Goal: Information Seeking & Learning: Learn about a topic

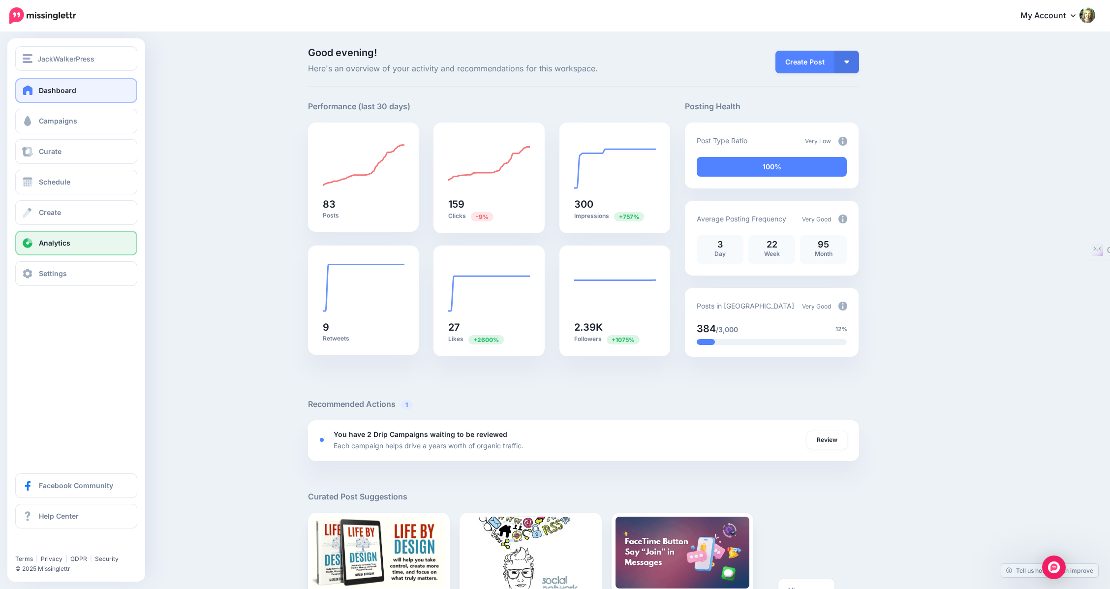
click at [52, 243] on span "Analytics" at bounding box center [54, 243] width 31 height 8
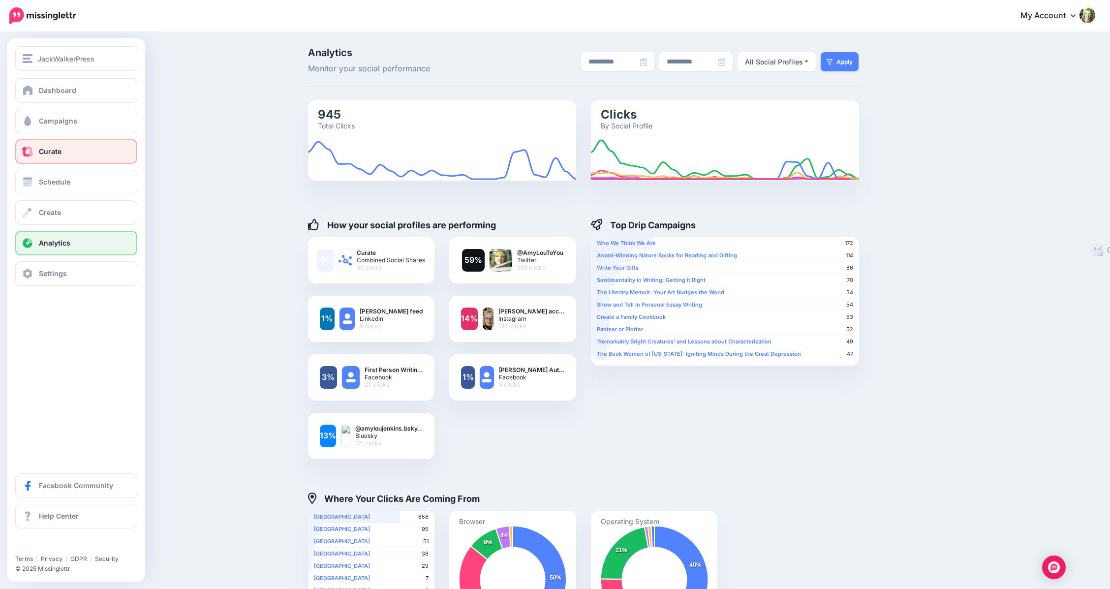
click at [50, 150] on span "Curate" at bounding box center [50, 151] width 23 height 8
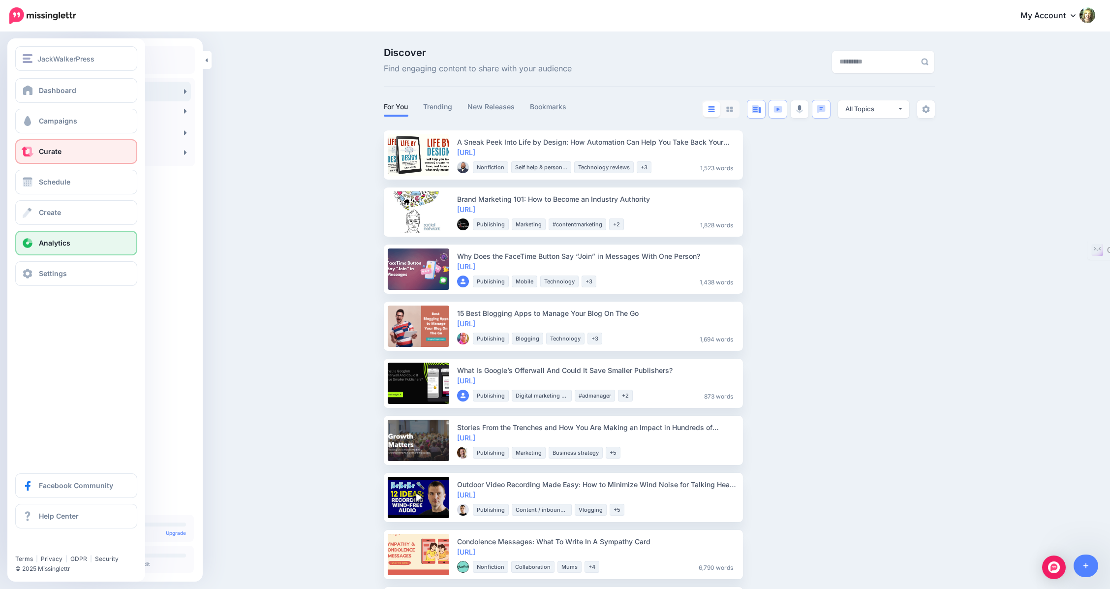
click at [47, 246] on span "Analytics" at bounding box center [54, 243] width 31 height 8
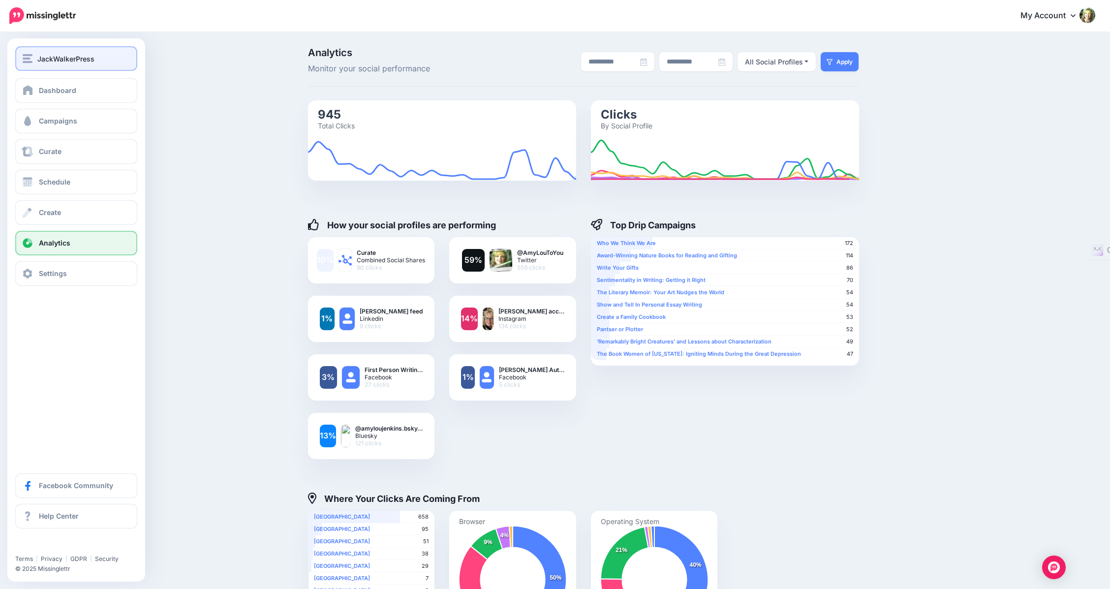
click at [39, 59] on span "JackWalkerPress" at bounding box center [65, 58] width 57 height 11
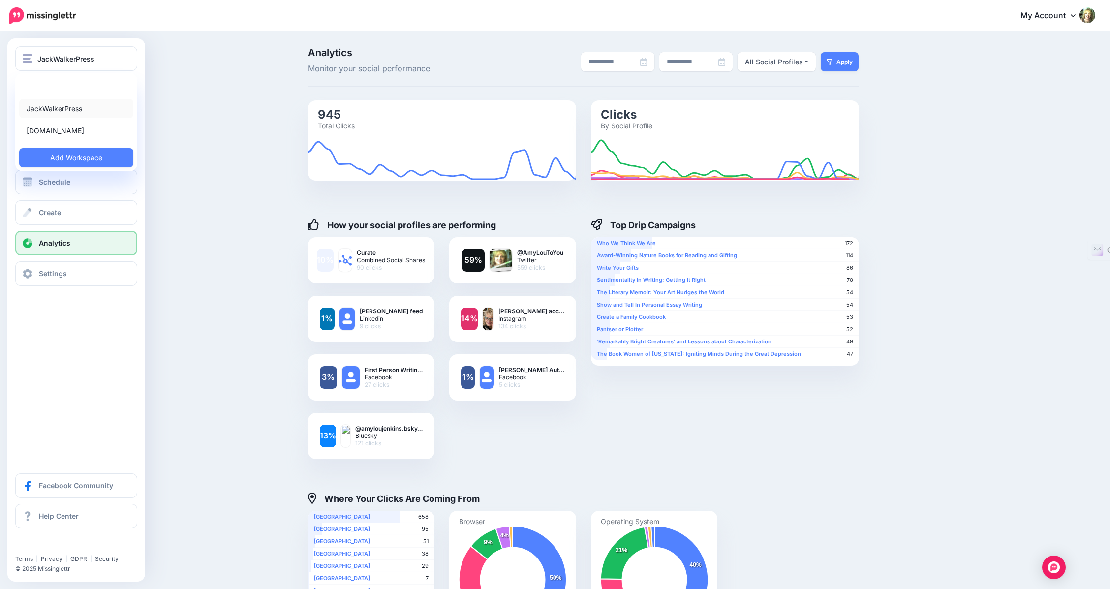
click at [43, 108] on link "JackWalkerPress" at bounding box center [76, 108] width 114 height 19
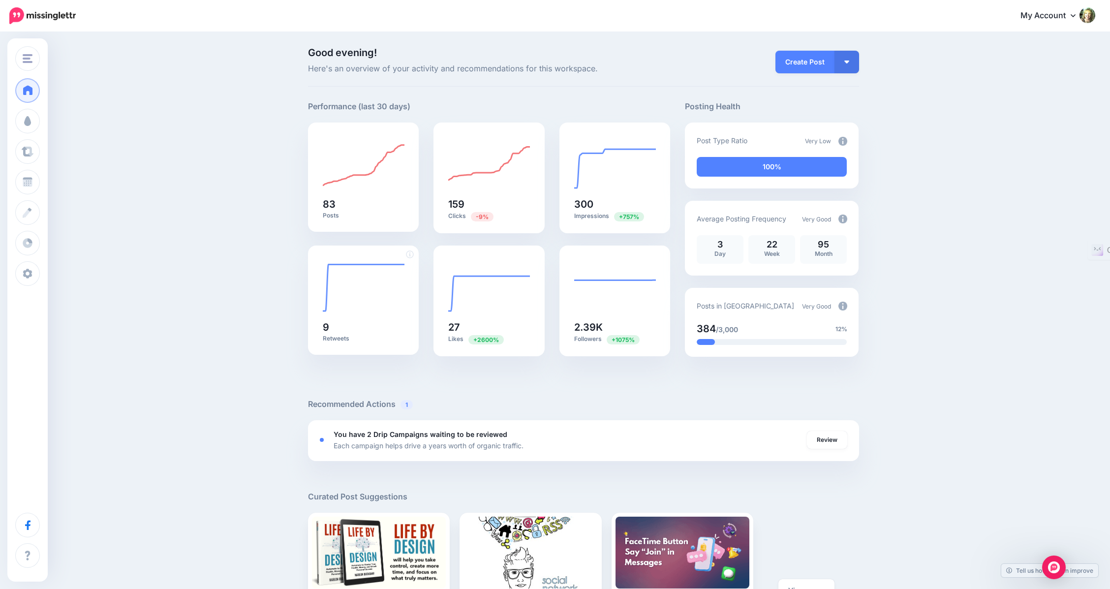
click at [336, 339] on p "Retweets" at bounding box center [364, 339] width 82 height 8
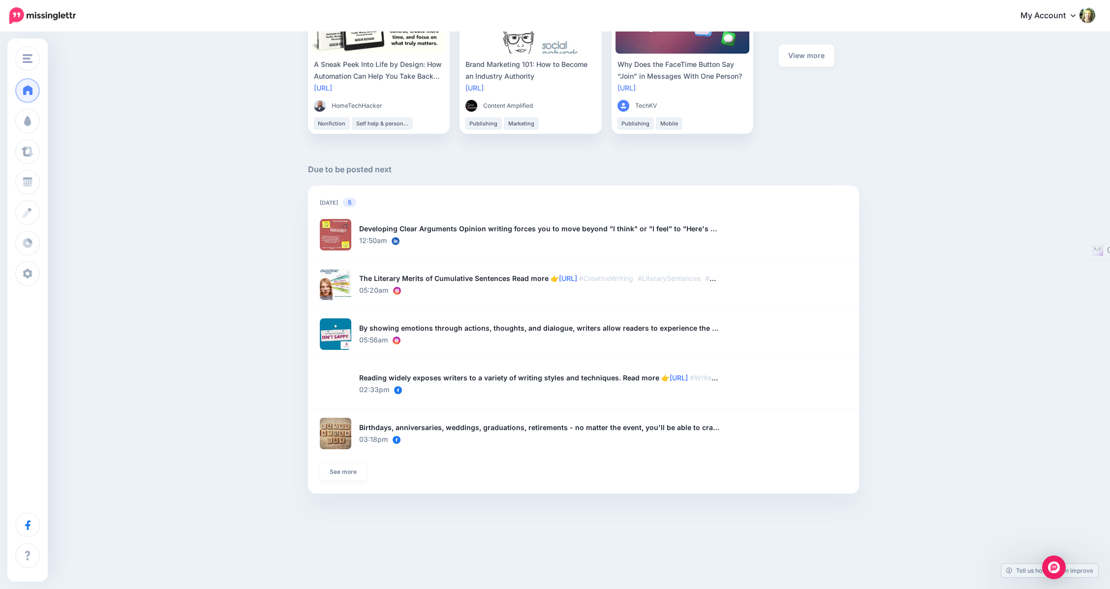
scroll to position [538, 0]
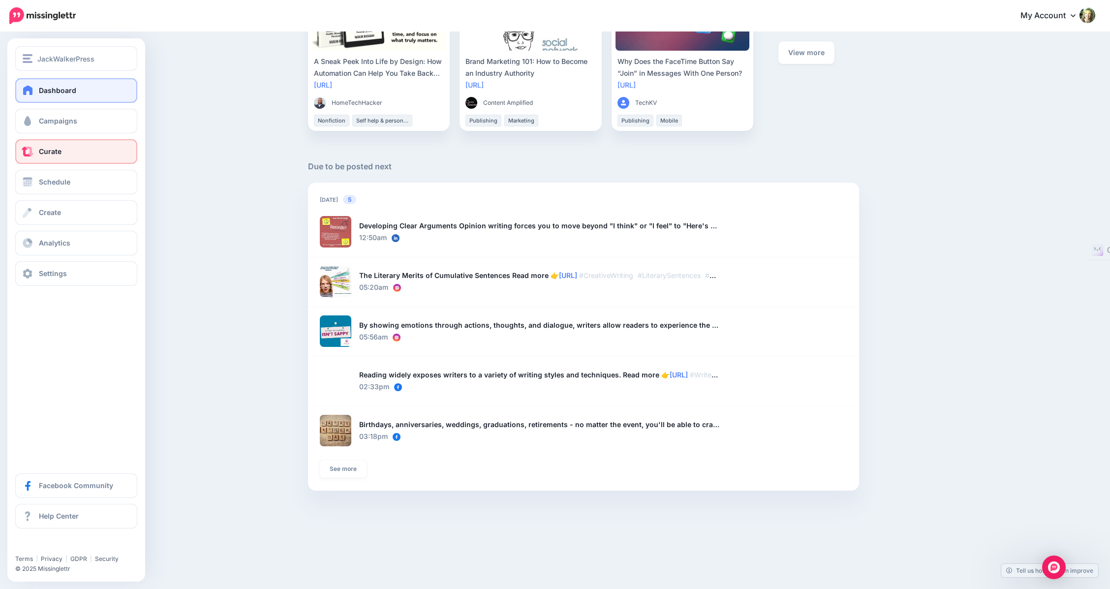
click at [29, 149] on span at bounding box center [27, 152] width 13 height 10
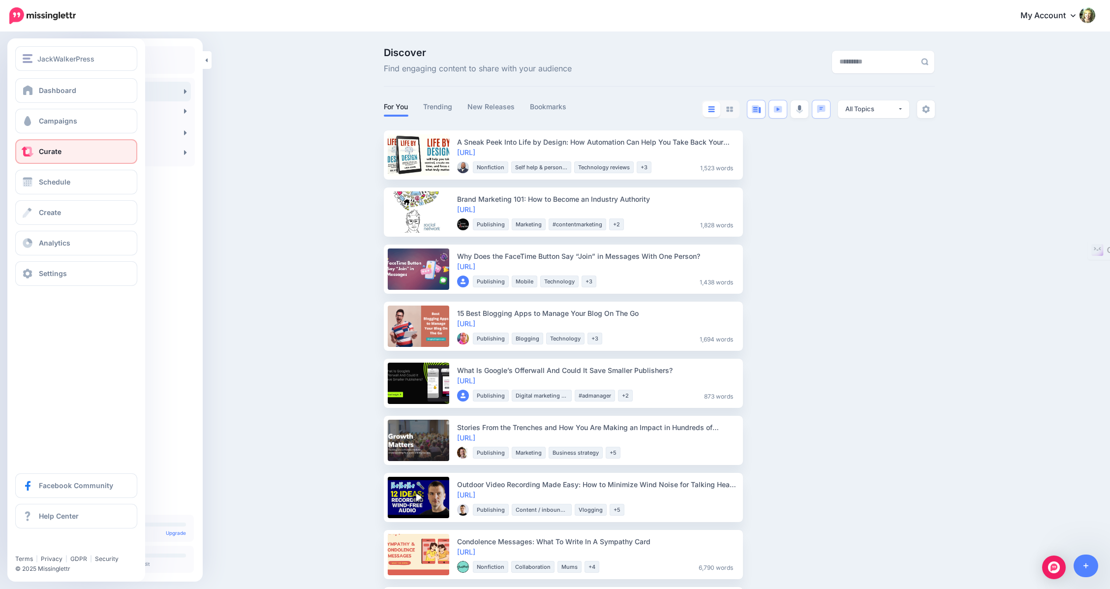
click at [50, 152] on span "Curate" at bounding box center [50, 151] width 23 height 8
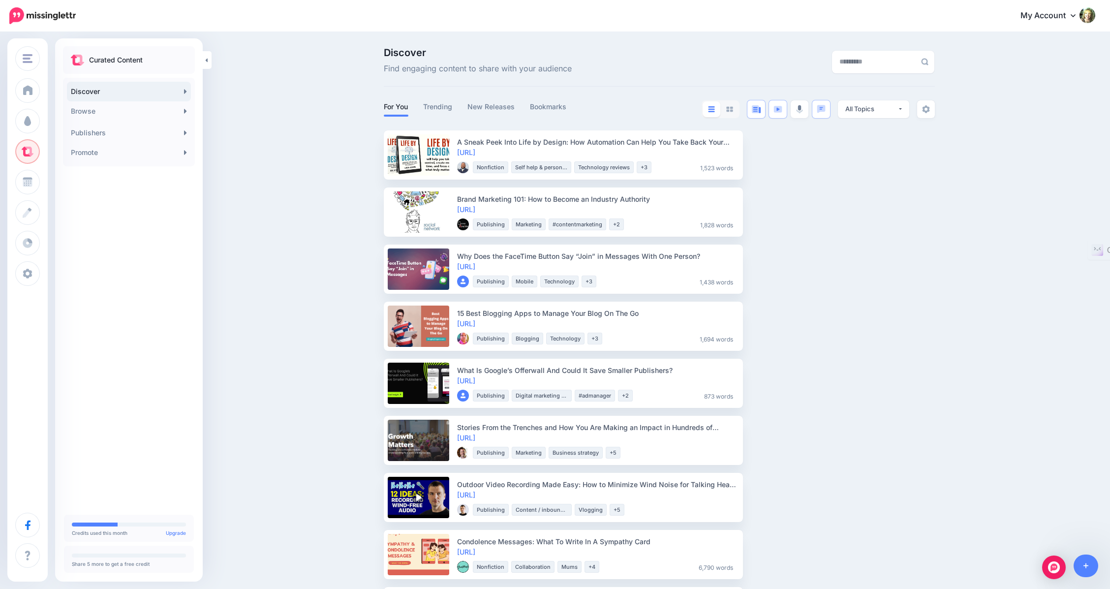
click at [87, 88] on link "Discover" at bounding box center [129, 92] width 124 height 20
click at [504, 107] on link "New Releases" at bounding box center [491, 107] width 48 height 12
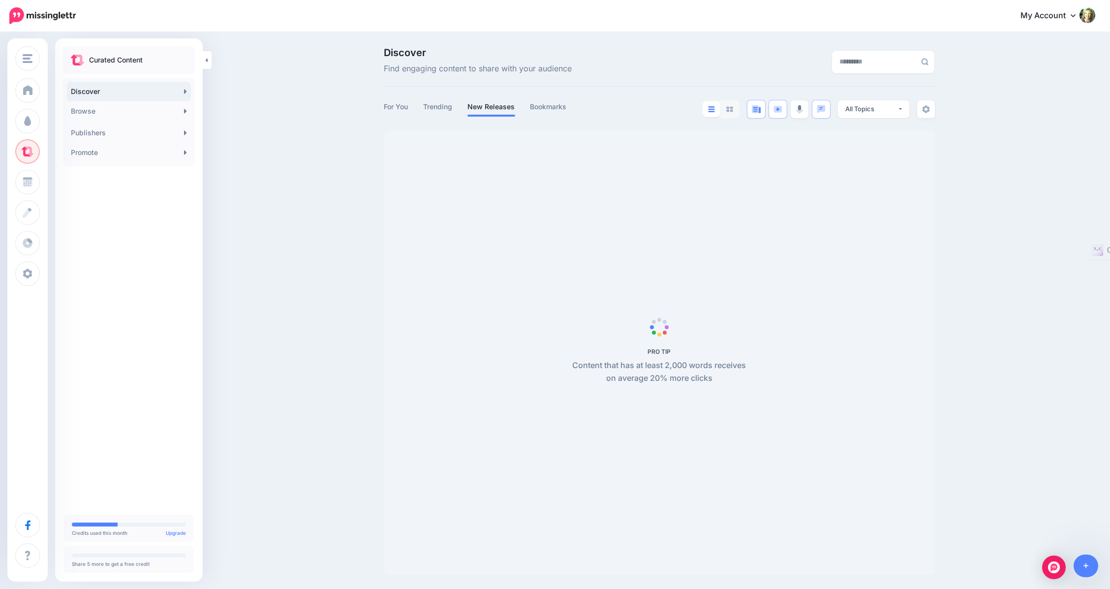
click at [504, 107] on link "New Releases" at bounding box center [491, 107] width 48 height 12
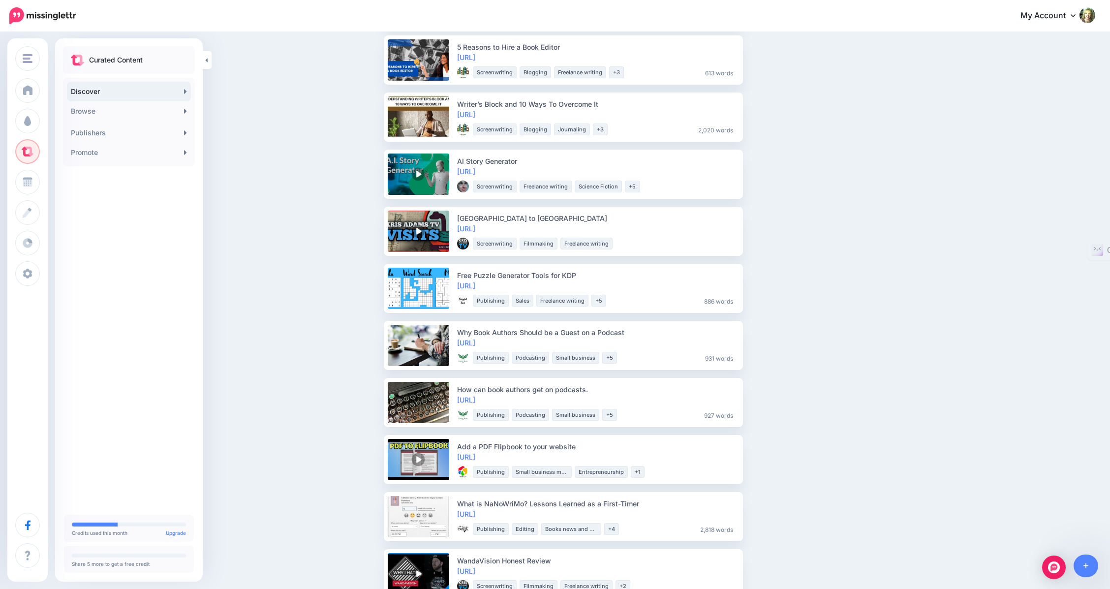
scroll to position [838, 0]
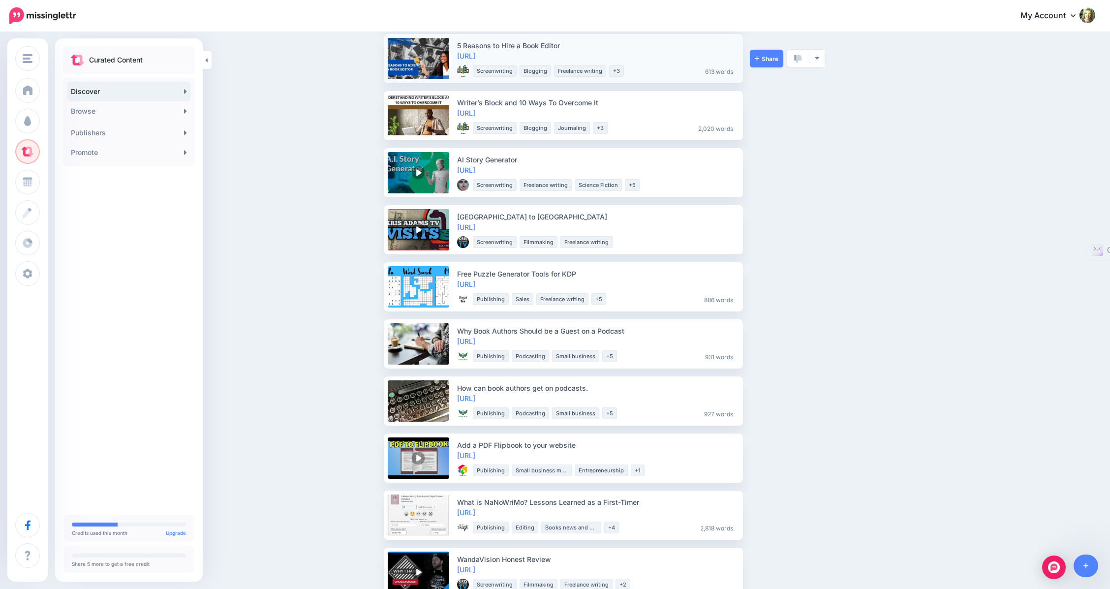
click at [433, 44] on link at bounding box center [418, 58] width 61 height 41
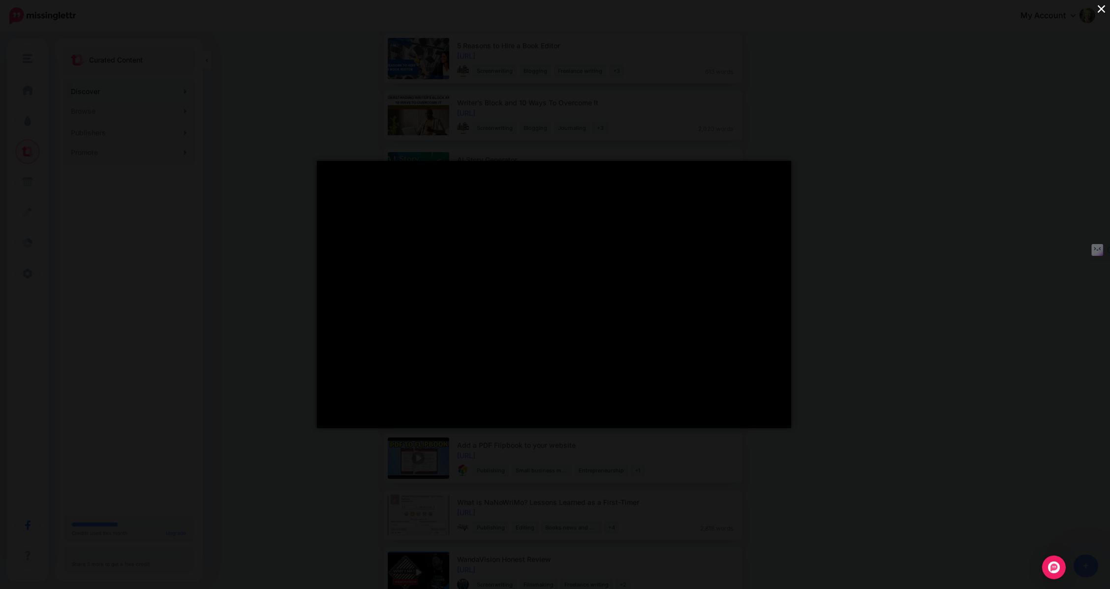
click at [244, 158] on div "</div> ×" at bounding box center [555, 294] width 1110 height 589
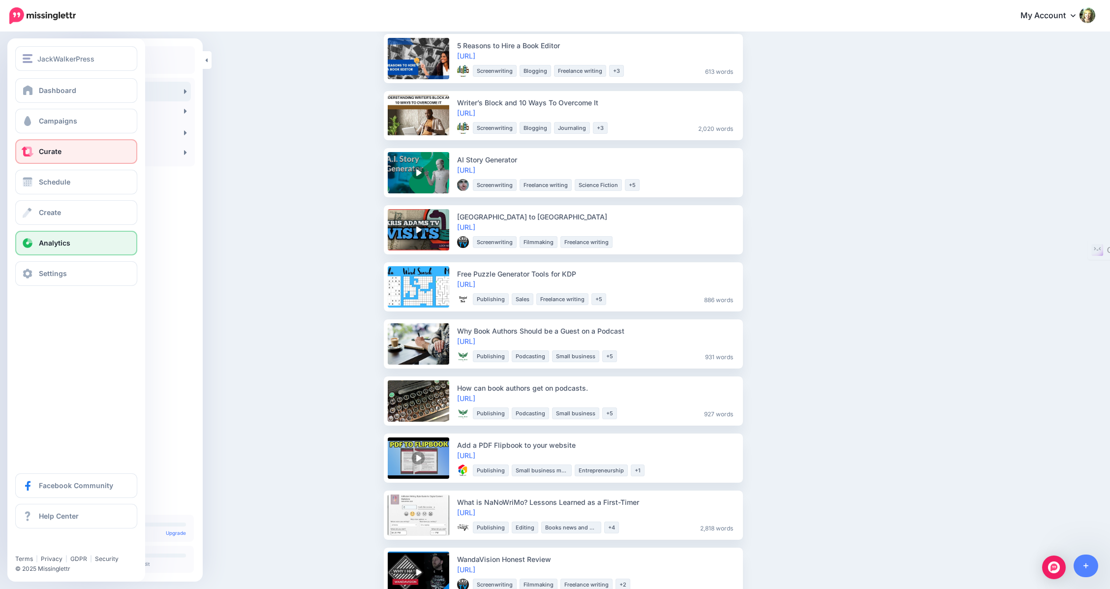
click at [39, 247] on link "Analytics" at bounding box center [76, 243] width 122 height 25
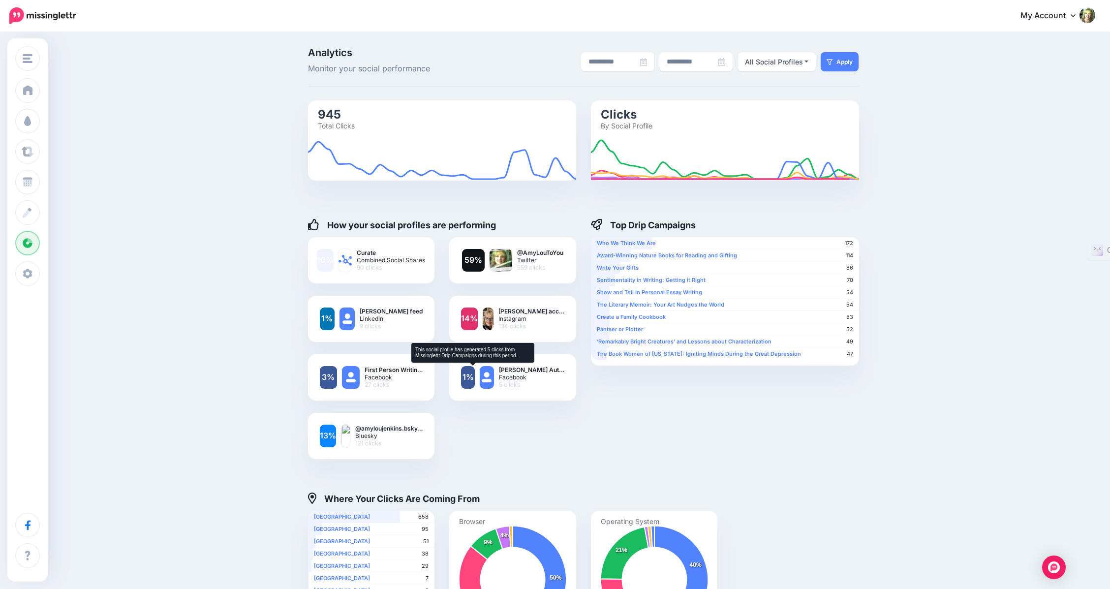
click at [474, 373] on link "1%" at bounding box center [468, 377] width 14 height 23
click at [491, 375] on img at bounding box center [487, 377] width 14 height 23
